Goal: Navigation & Orientation: Find specific page/section

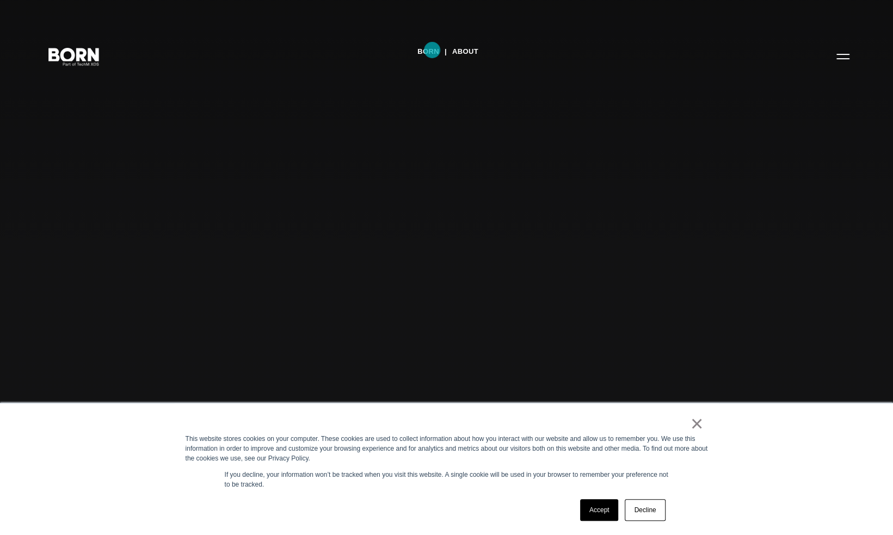
click at [432, 50] on link "BORN" at bounding box center [428, 52] width 22 height 16
click at [606, 518] on link "Accept" at bounding box center [599, 511] width 39 height 22
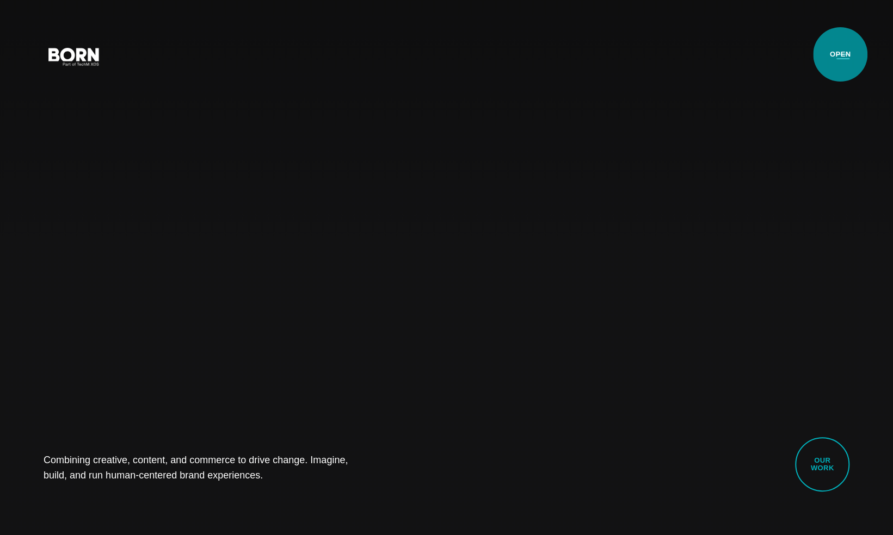
click at [840, 54] on button "Primary Menu" at bounding box center [843, 56] width 26 height 23
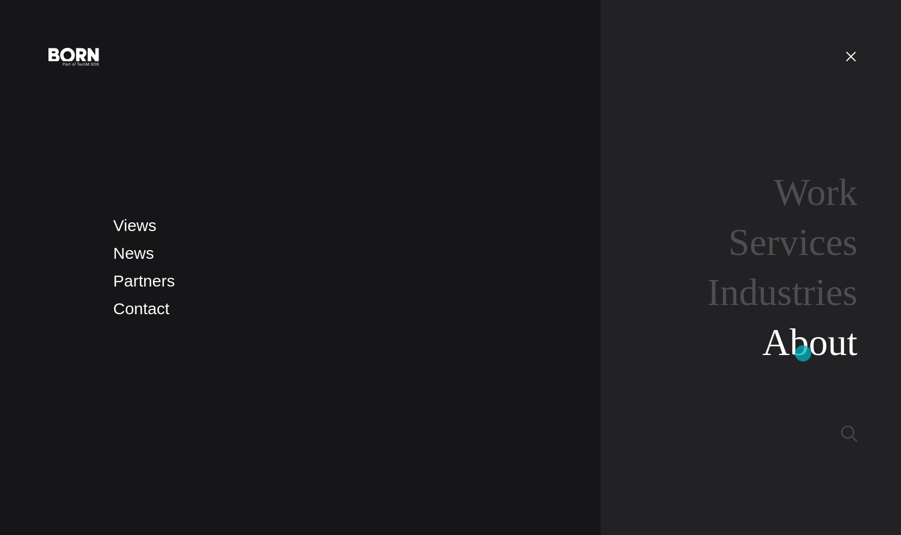
click at [803, 354] on link "About" at bounding box center [809, 343] width 95 height 42
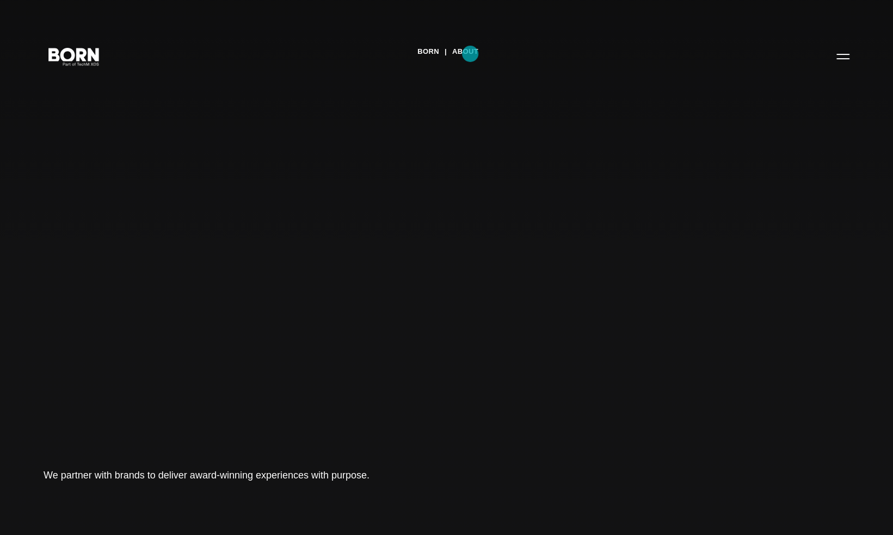
click at [470, 54] on link "About" at bounding box center [465, 52] width 26 height 16
click at [439, 53] on link "BORN" at bounding box center [428, 52] width 22 height 16
